Goal: Task Accomplishment & Management: Use online tool/utility

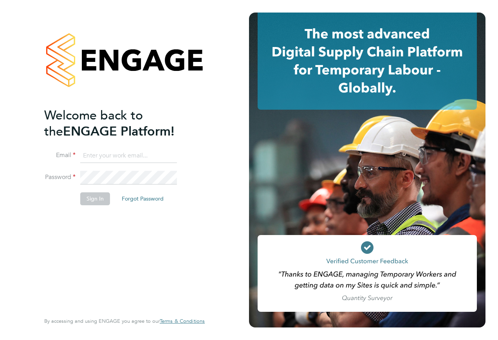
type input "[PERSON_NAME][EMAIL_ADDRESS][PERSON_NAME][DOMAIN_NAME]"
click at [96, 203] on button "Sign In" at bounding box center [95, 198] width 30 height 13
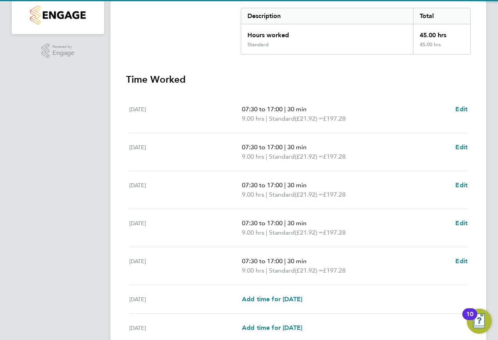
scroll to position [232, 0]
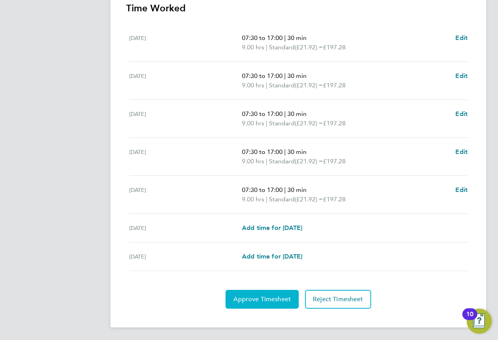
drag, startPoint x: 265, startPoint y: 304, endPoint x: 264, endPoint y: 300, distance: 3.9
click at [265, 303] on button "Approve Timesheet" at bounding box center [261, 299] width 73 height 19
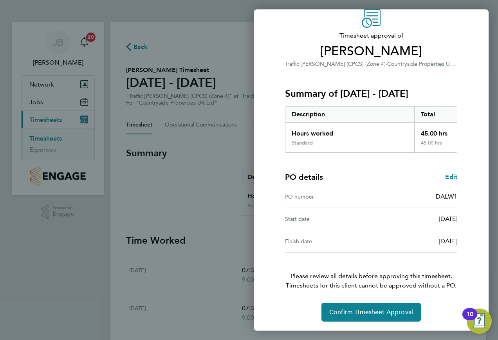
scroll to position [35, 0]
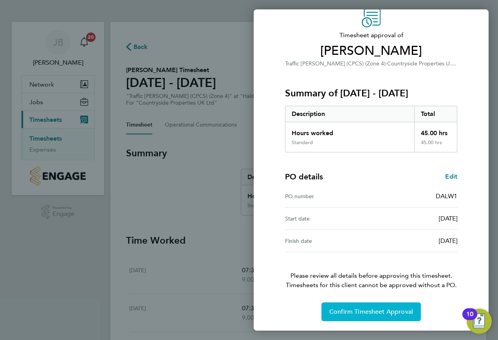
click at [383, 306] on button "Confirm Timesheet Approval" at bounding box center [370, 311] width 99 height 19
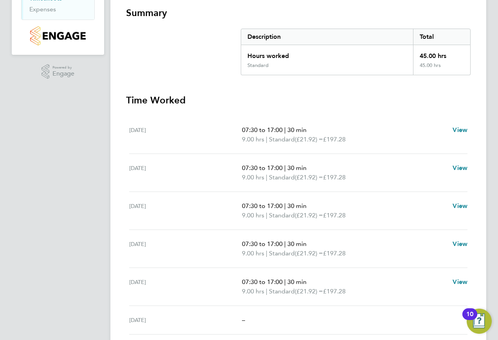
scroll to position [194, 0]
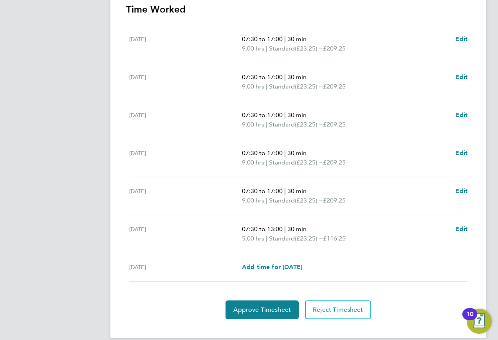
scroll to position [241, 0]
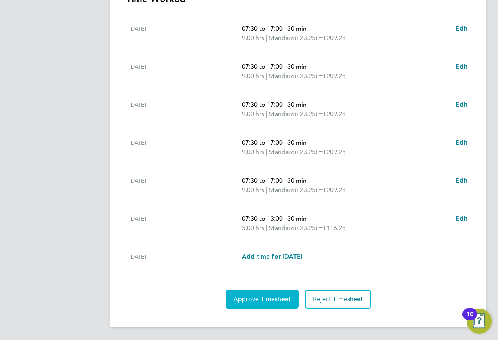
click at [260, 302] on span "Approve Timesheet" at bounding box center [262, 299] width 58 height 8
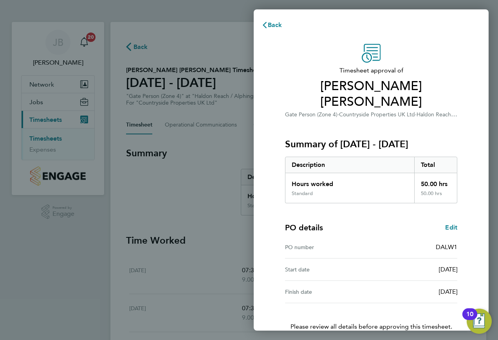
scroll to position [35, 0]
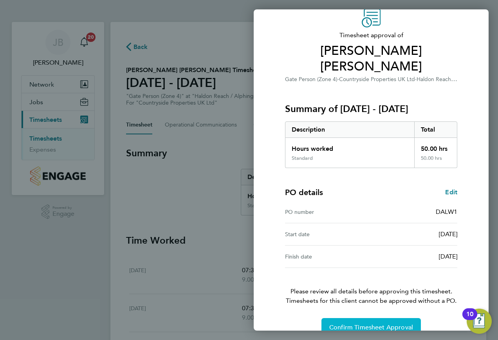
click at [366, 323] on span "Confirm Timesheet Approval" at bounding box center [371, 327] width 84 height 8
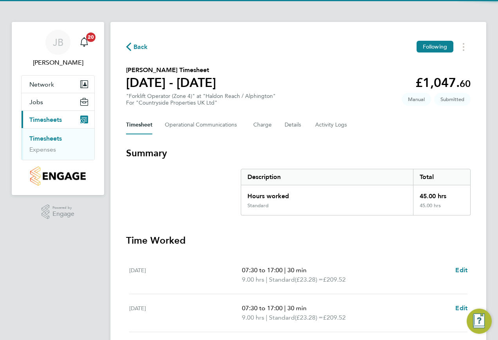
scroll to position [232, 0]
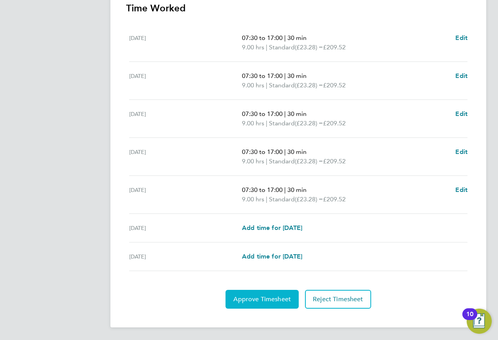
click at [261, 300] on span "Approve Timesheet" at bounding box center [262, 299] width 58 height 8
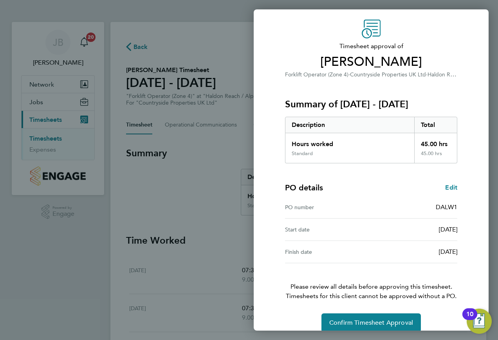
scroll to position [35, 0]
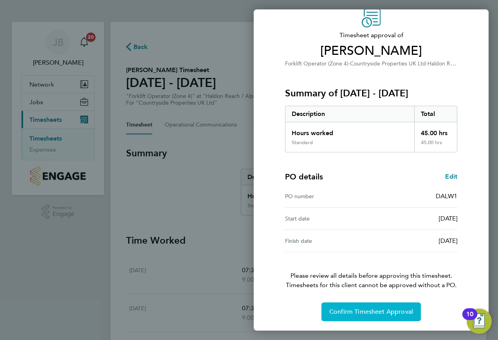
click at [396, 315] on button "Confirm Timesheet Approval" at bounding box center [370, 311] width 99 height 19
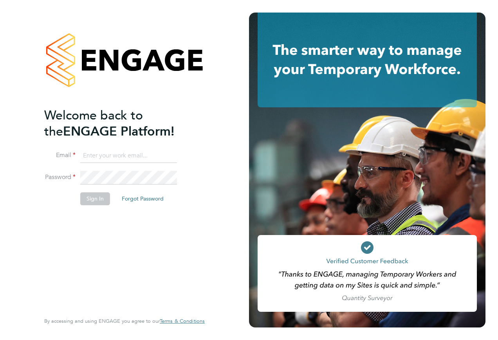
type input "[PERSON_NAME][EMAIL_ADDRESS][PERSON_NAME][DOMAIN_NAME]"
click at [99, 200] on button "Sign In" at bounding box center [95, 198] width 30 height 13
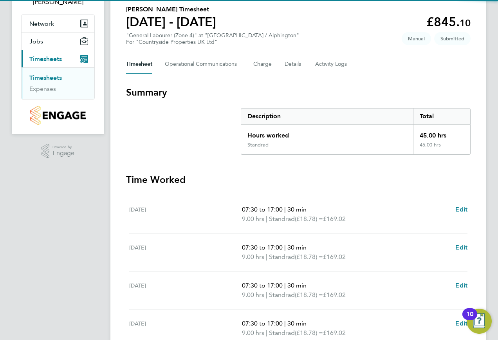
scroll to position [175, 0]
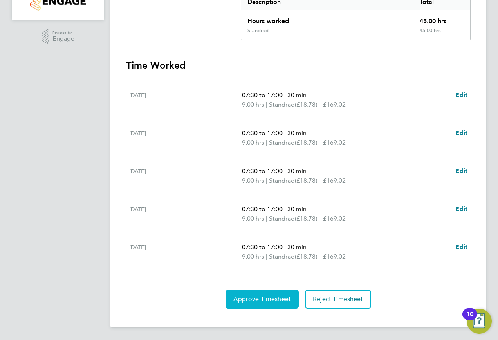
click at [275, 304] on button "Approve Timesheet" at bounding box center [261, 299] width 73 height 19
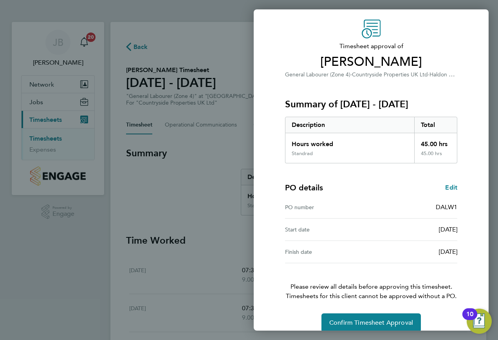
scroll to position [35, 0]
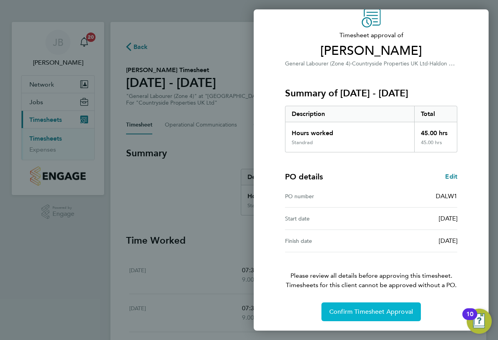
click at [377, 313] on span "Confirm Timesheet Approval" at bounding box center [371, 312] width 84 height 8
